Goal: Information Seeking & Learning: Learn about a topic

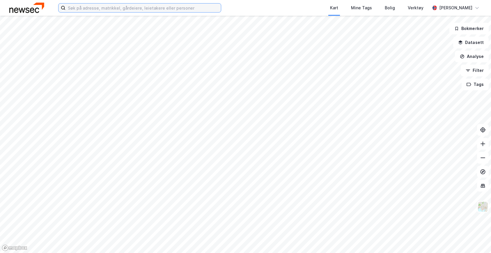
click at [109, 6] on input at bounding box center [142, 7] width 155 height 9
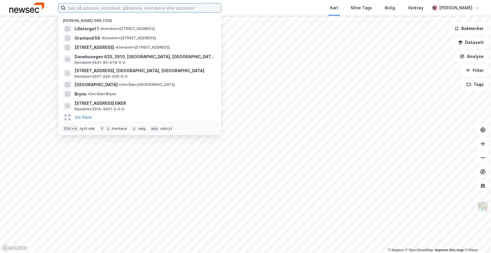
paste input "Hans [STREET_ADDRESS]"
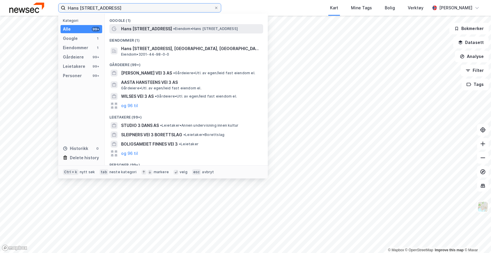
type input "Hans [STREET_ADDRESS]"
click at [138, 29] on span "Hans [STREET_ADDRESS]" at bounding box center [146, 28] width 51 height 7
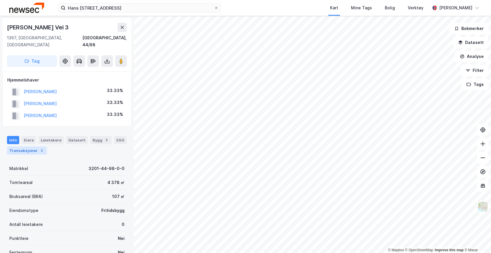
click at [16, 146] on div "Transaksjoner 2" at bounding box center [27, 150] width 40 height 8
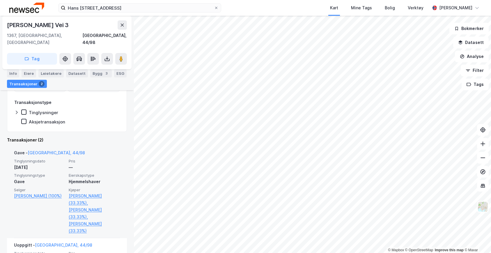
scroll to position [153, 0]
